Goal: Information Seeking & Learning: Learn about a topic

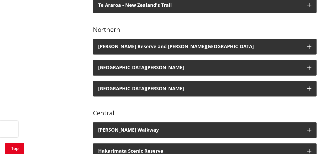
scroll to position [294, 0]
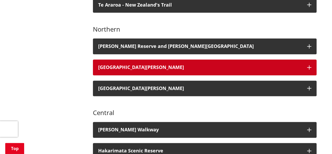
click at [308, 65] on icon "button" at bounding box center [309, 67] width 4 height 4
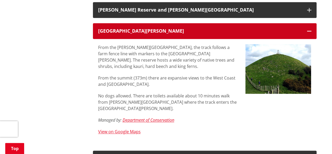
scroll to position [349, 0]
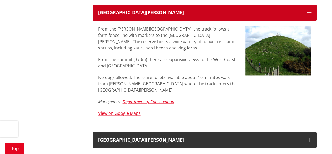
click at [309, 5] on button "[GEOGRAPHIC_DATA][PERSON_NAME]" at bounding box center [205, 13] width 224 height 16
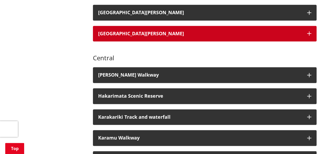
click at [310, 26] on button "[GEOGRAPHIC_DATA][PERSON_NAME]" at bounding box center [205, 34] width 224 height 16
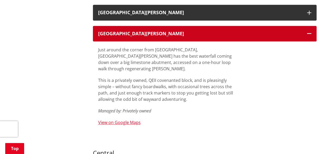
click at [307, 26] on button "[GEOGRAPHIC_DATA][PERSON_NAME]" at bounding box center [205, 34] width 224 height 16
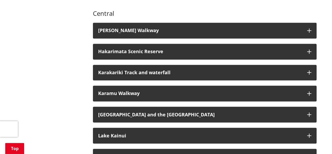
scroll to position [393, 0]
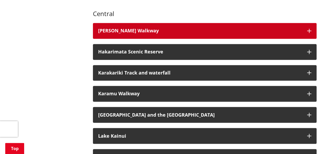
click at [306, 28] on button "[PERSON_NAME] Walkway" at bounding box center [205, 31] width 224 height 16
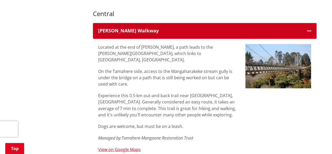
click at [309, 29] on icon "button" at bounding box center [309, 31] width 4 height 4
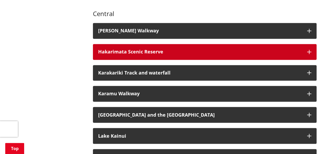
click at [308, 48] on button "Hakarimata Scenic Reserve" at bounding box center [205, 52] width 224 height 16
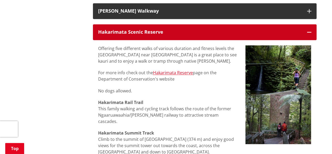
scroll to position [412, 0]
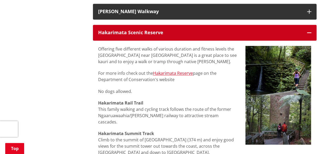
click at [310, 30] on button "Hakarimata Scenic Reserve" at bounding box center [205, 33] width 224 height 16
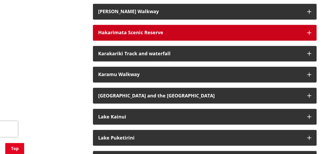
click at [310, 30] on button "Hakarimata Scenic Reserve" at bounding box center [205, 33] width 224 height 16
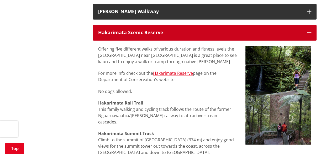
click at [310, 30] on button "Hakarimata Scenic Reserve" at bounding box center [205, 33] width 224 height 16
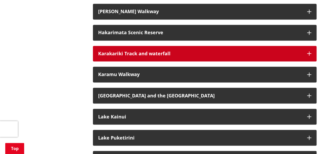
click at [309, 51] on icon "button" at bounding box center [309, 53] width 4 height 4
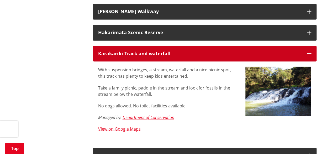
click at [309, 51] on icon "button" at bounding box center [309, 53] width 4 height 4
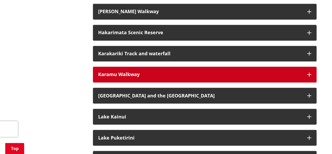
click at [311, 66] on button "Karamu Walkway" at bounding box center [205, 74] width 224 height 16
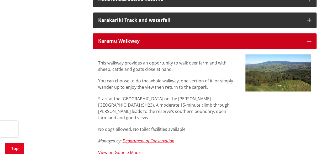
scroll to position [446, 0]
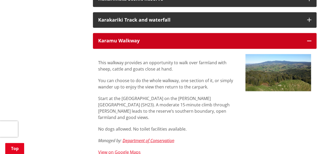
click at [310, 39] on icon "button" at bounding box center [309, 41] width 4 height 4
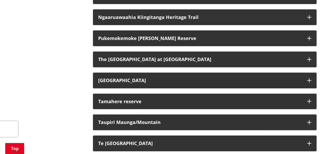
scroll to position [574, 0]
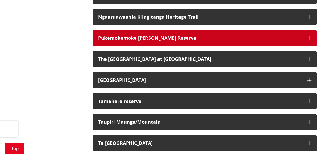
click at [310, 36] on icon "button" at bounding box center [309, 38] width 4 height 4
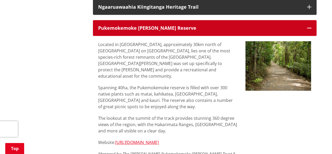
scroll to position [584, 0]
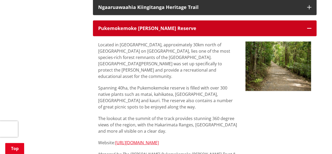
click at [308, 25] on button "Pukemokemoke [PERSON_NAME] Reserve" at bounding box center [205, 28] width 224 height 16
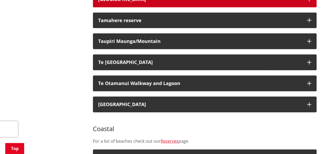
scroll to position [655, 0]
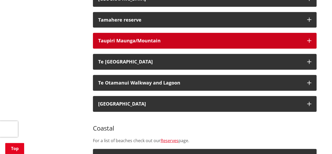
click at [310, 39] on icon "button" at bounding box center [309, 41] width 4 height 4
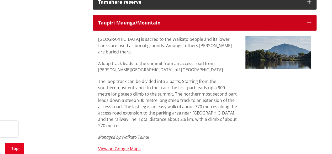
scroll to position [673, 0]
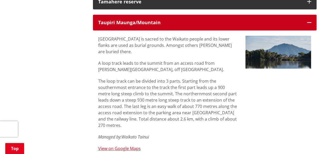
click at [311, 20] on icon "button" at bounding box center [309, 22] width 4 height 4
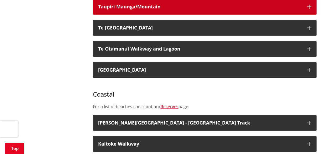
scroll to position [689, 0]
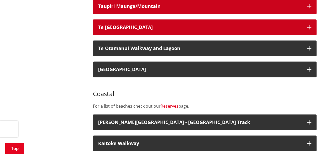
click at [311, 19] on button "Te [GEOGRAPHIC_DATA]" at bounding box center [205, 27] width 224 height 16
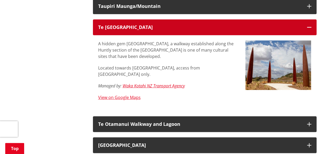
click at [310, 19] on button "Te [GEOGRAPHIC_DATA]" at bounding box center [205, 27] width 224 height 16
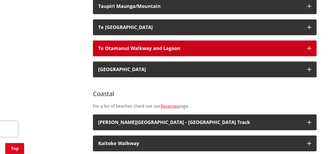
click at [309, 46] on icon "button" at bounding box center [309, 48] width 4 height 4
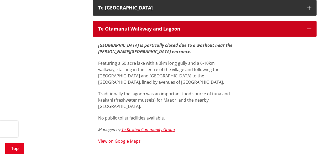
scroll to position [709, 0]
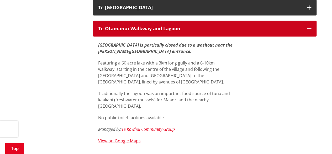
click at [310, 27] on icon "button" at bounding box center [309, 29] width 4 height 4
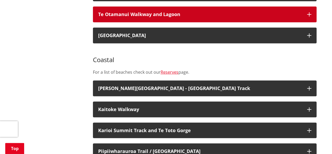
scroll to position [724, 0]
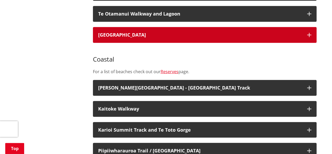
click at [310, 33] on icon "button" at bounding box center [309, 35] width 4 height 4
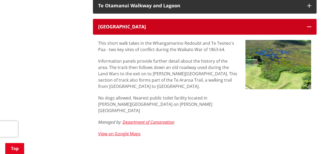
scroll to position [732, 0]
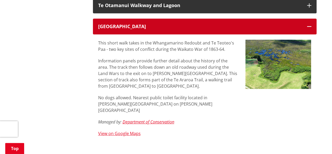
click at [310, 24] on icon "button" at bounding box center [309, 26] width 4 height 4
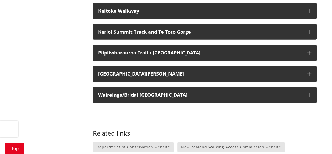
scroll to position [823, 0]
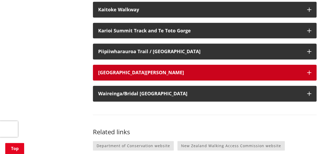
click at [310, 70] on icon "button" at bounding box center [309, 72] width 4 height 4
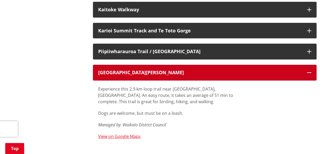
click at [310, 70] on icon "button" at bounding box center [309, 72] width 4 height 4
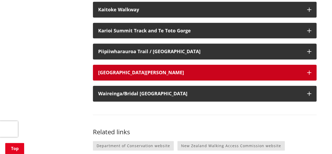
scroll to position [838, 0]
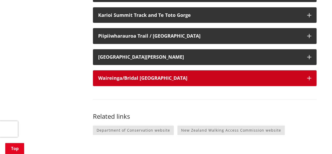
click at [309, 76] on icon "button" at bounding box center [309, 78] width 4 height 4
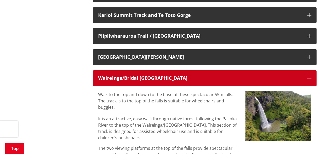
click at [309, 76] on icon "button" at bounding box center [309, 78] width 4 height 4
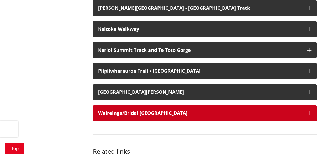
scroll to position [803, 0]
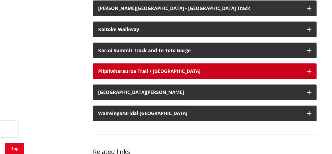
click at [310, 69] on icon "button" at bounding box center [309, 71] width 4 height 4
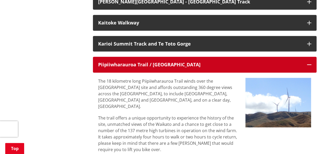
scroll to position [809, 0]
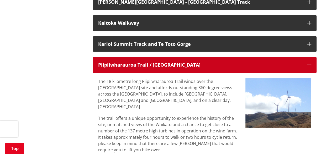
click at [309, 63] on icon "button" at bounding box center [309, 65] width 4 height 4
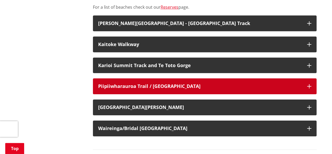
scroll to position [788, 0]
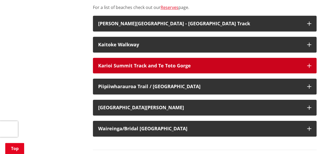
click at [309, 64] on icon "button" at bounding box center [309, 66] width 4 height 4
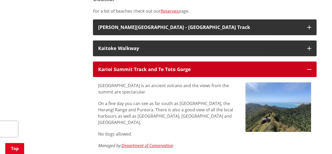
scroll to position [784, 0]
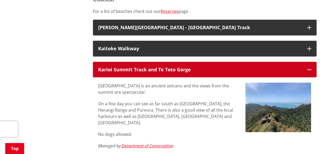
click at [309, 67] on icon "button" at bounding box center [309, 69] width 4 height 4
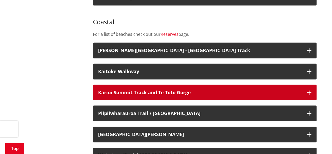
scroll to position [760, 0]
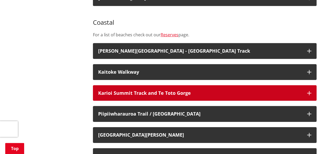
click at [309, 91] on icon "button" at bounding box center [309, 93] width 4 height 4
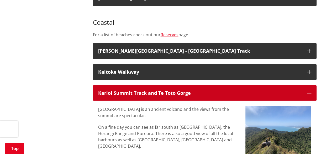
click at [309, 91] on icon "button" at bounding box center [309, 93] width 4 height 4
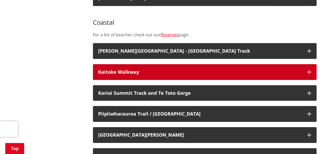
click at [309, 70] on icon "button" at bounding box center [309, 72] width 4 height 4
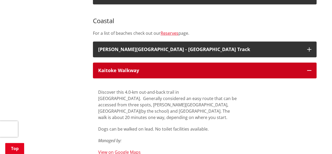
scroll to position [762, 0]
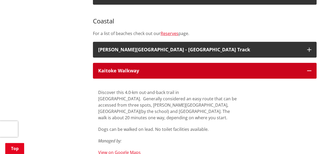
click at [311, 63] on button "Kaitoke Walkway" at bounding box center [205, 71] width 224 height 16
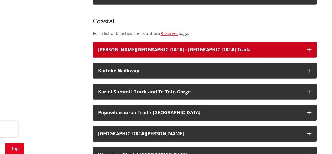
click at [310, 47] on icon "button" at bounding box center [309, 49] width 4 height 4
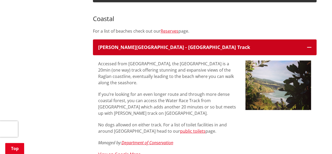
scroll to position [764, 0]
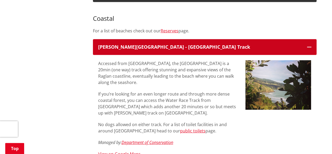
click at [310, 45] on icon "button" at bounding box center [309, 47] width 4 height 4
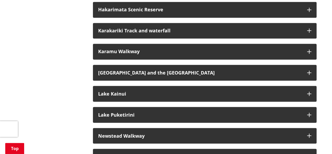
scroll to position [406, 0]
